Goal: Transaction & Acquisition: Purchase product/service

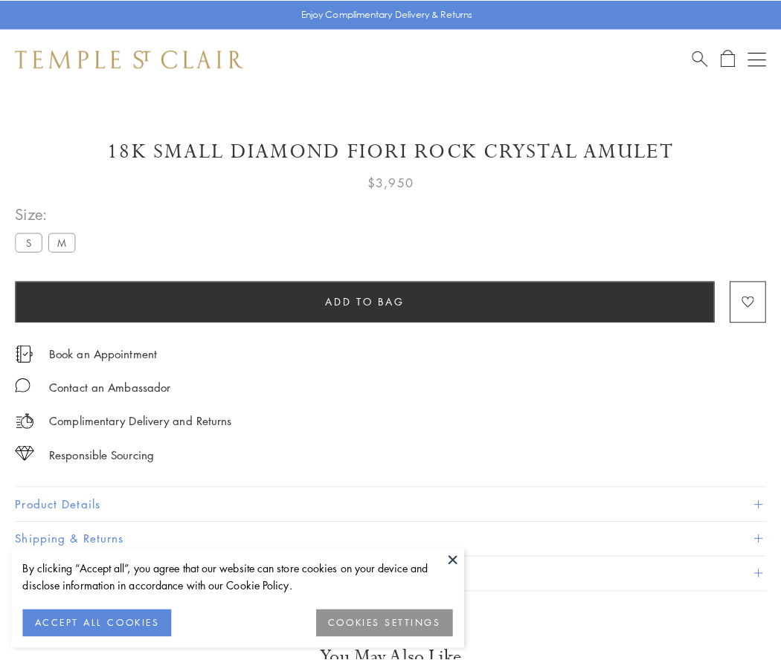
scroll to position [13, 0]
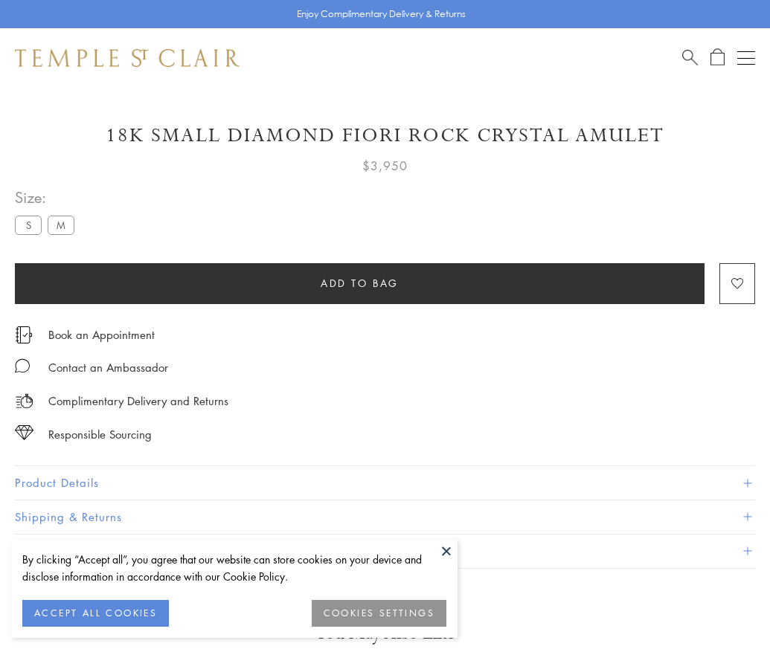
click at [359, 283] on span "Add to bag" at bounding box center [360, 283] width 78 height 16
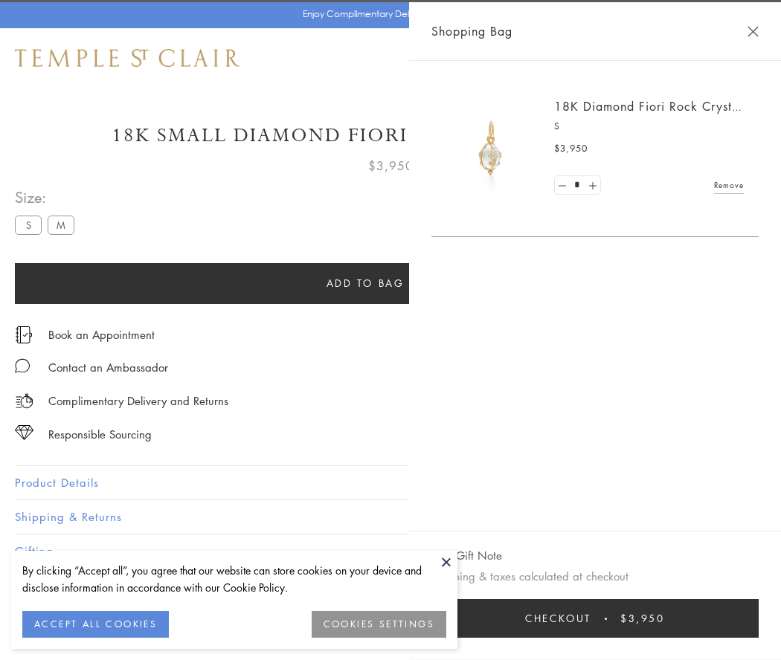
click at [647, 619] on button "Checkout $3,950" at bounding box center [594, 618] width 327 height 39
